Goal: Information Seeking & Learning: Learn about a topic

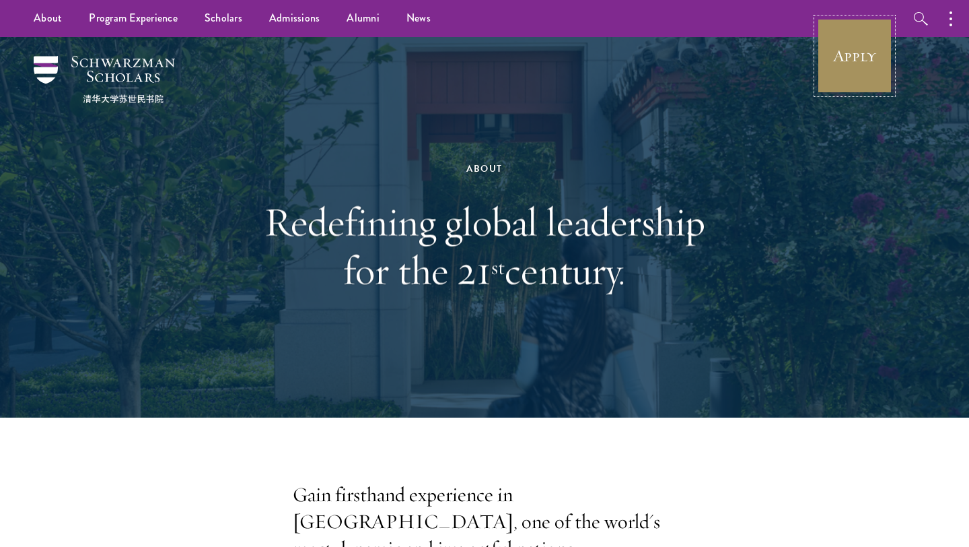
click at [849, 38] on link "Apply" at bounding box center [854, 55] width 75 height 75
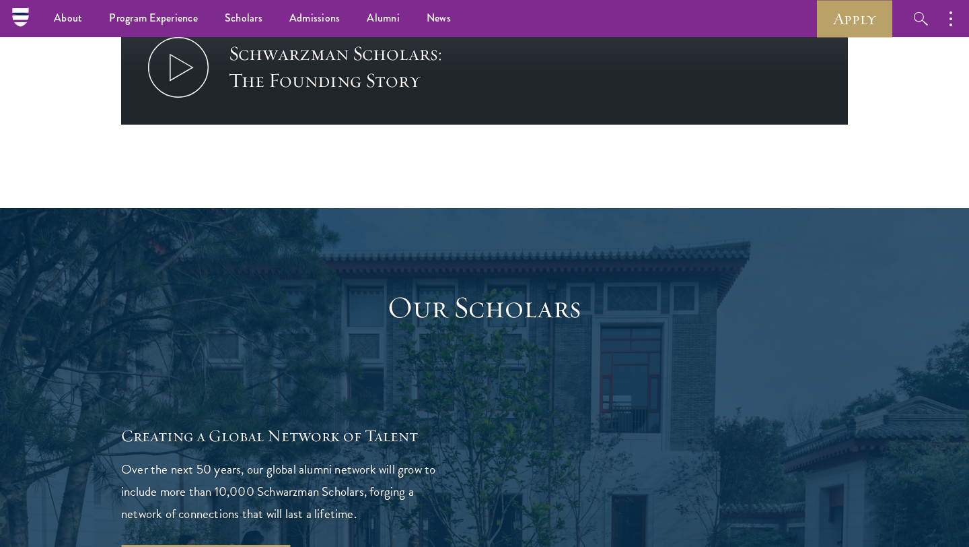
scroll to position [1535, 0]
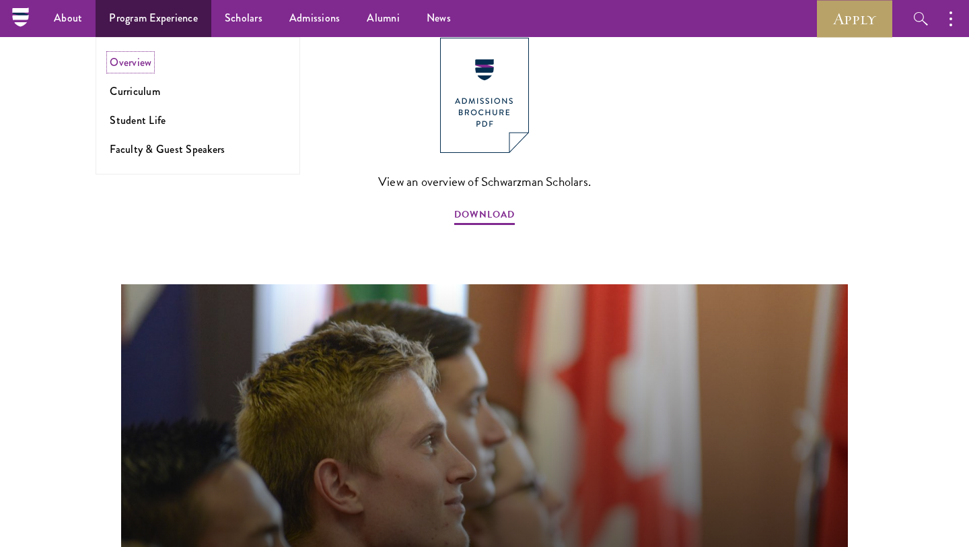
click at [148, 59] on link "Overview" at bounding box center [131, 62] width 42 height 15
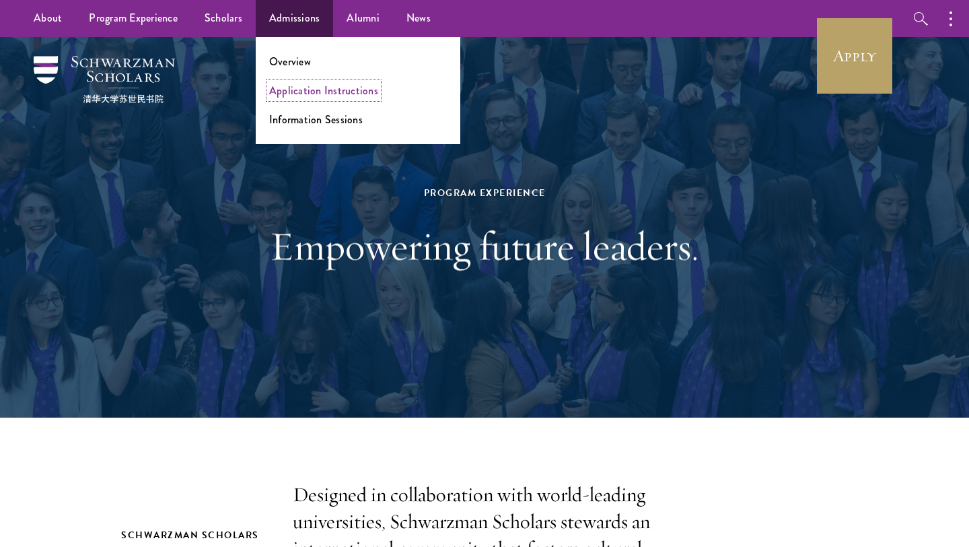
click at [322, 83] on link "Application Instructions" at bounding box center [323, 90] width 109 height 15
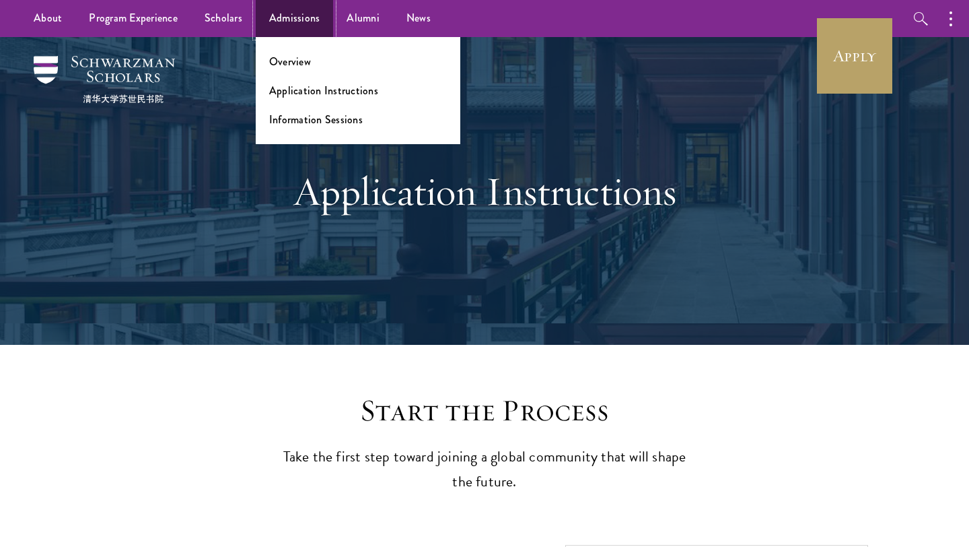
click at [319, 18] on link "Admissions" at bounding box center [295, 18] width 78 height 37
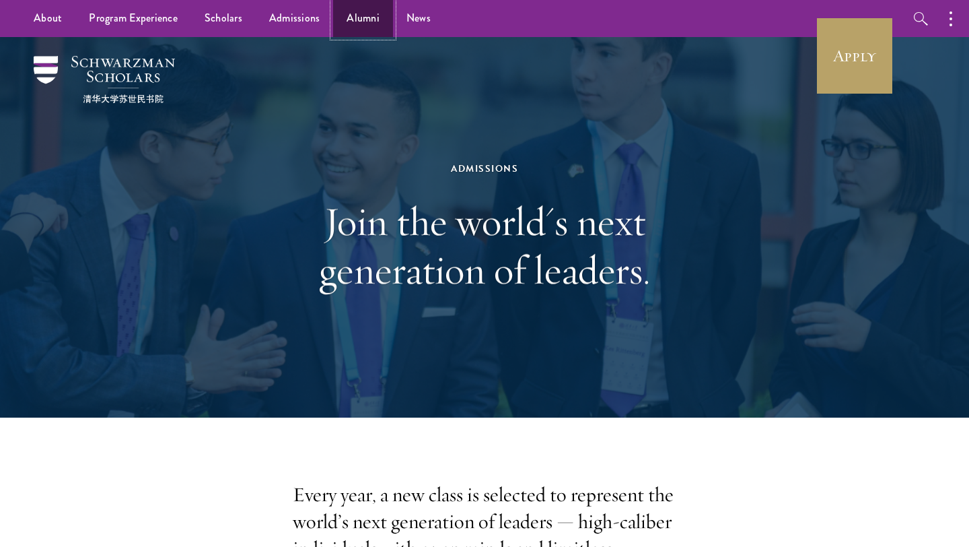
click at [346, 14] on link "Alumni" at bounding box center [363, 18] width 60 height 37
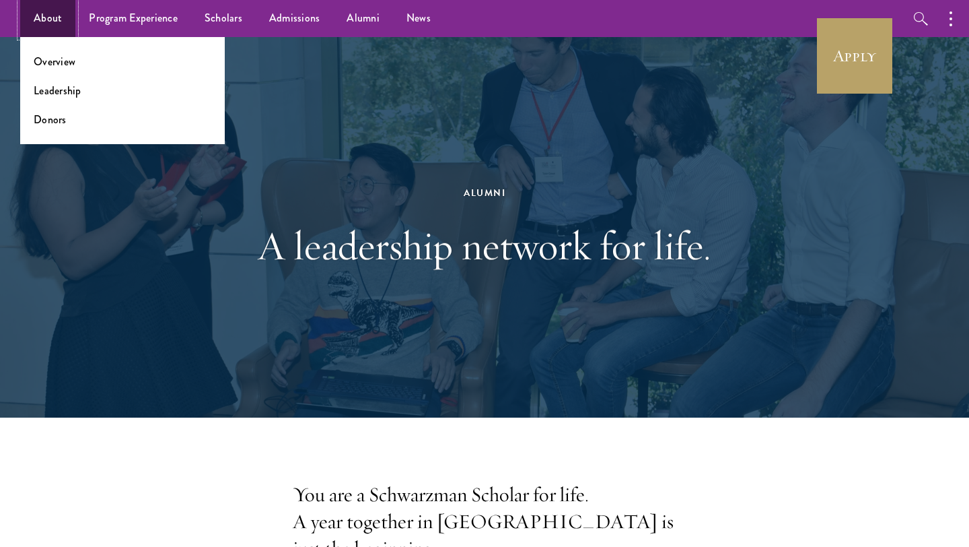
click at [67, 18] on link "About" at bounding box center [47, 18] width 55 height 37
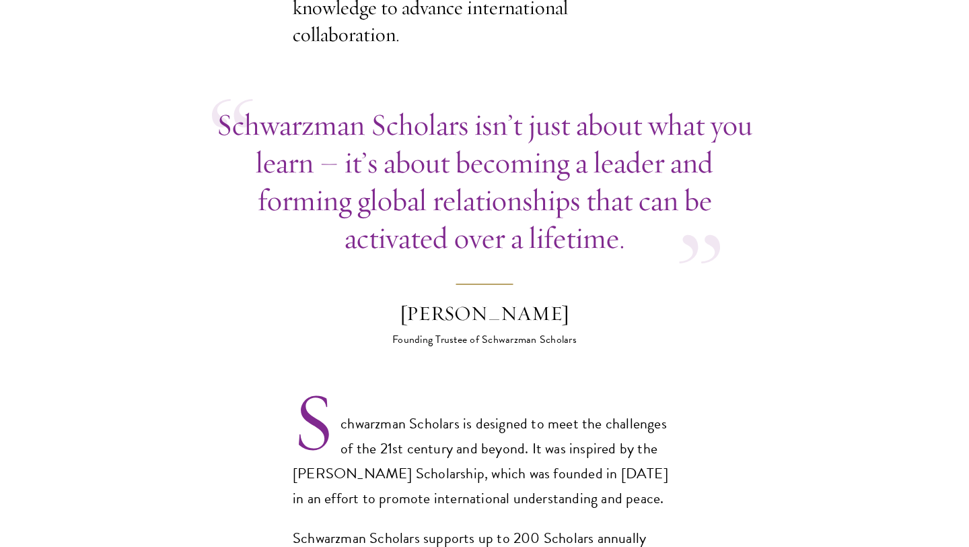
scroll to position [1177, 0]
